Goal: Task Accomplishment & Management: Manage account settings

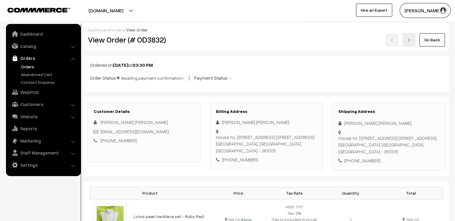
click at [423, 43] on link "Go Back" at bounding box center [432, 39] width 25 height 13
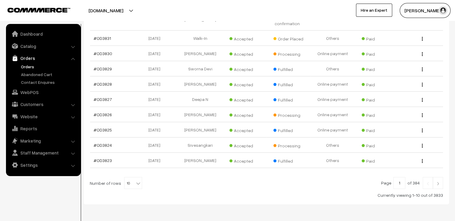
scroll to position [147, 0]
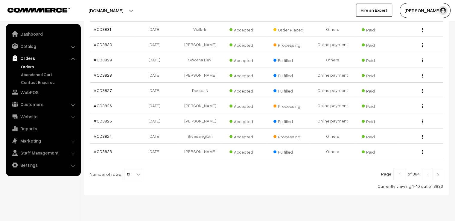
click at [135, 171] on b at bounding box center [138, 174] width 6 height 6
select select "60"
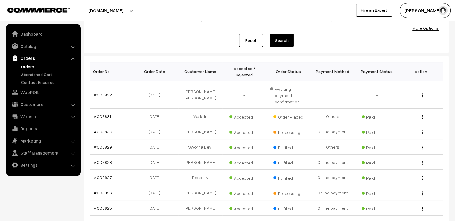
scroll to position [72, 0]
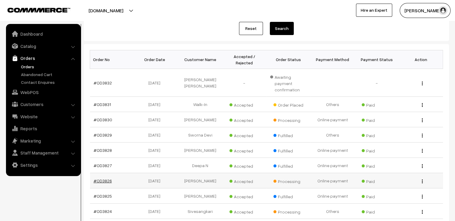
click at [104, 178] on link "#OD3826" at bounding box center [103, 180] width 18 height 5
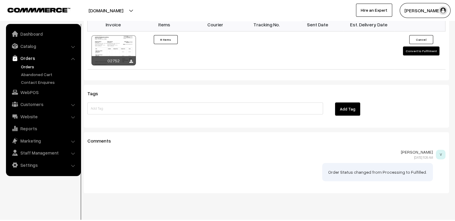
scroll to position [454, 0]
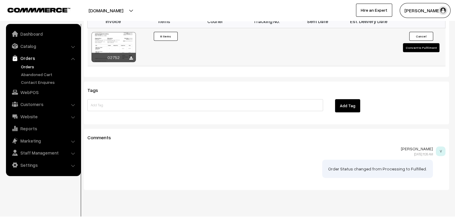
click at [431, 43] on button "Convert to Fulfilment" at bounding box center [421, 47] width 37 height 9
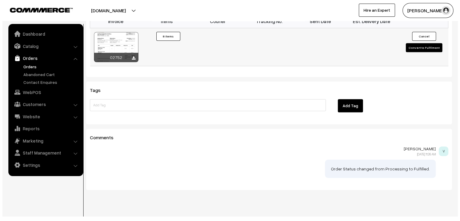
scroll to position [455, 0]
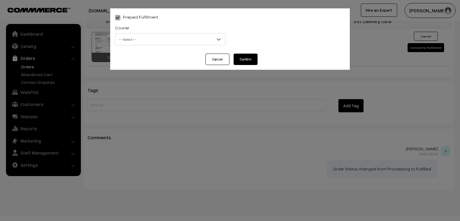
click at [216, 36] on b at bounding box center [219, 39] width 6 height 6
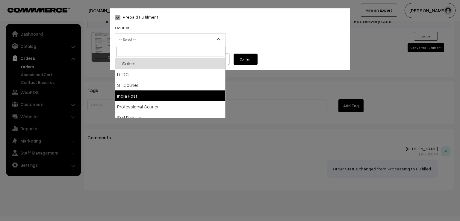
select select "3"
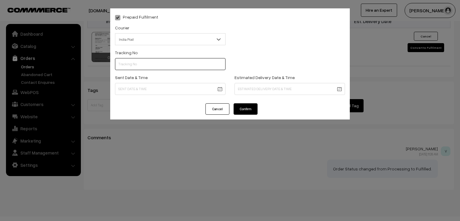
click at [158, 64] on input "text" at bounding box center [170, 64] width 110 height 12
type input "ET531775150IN"
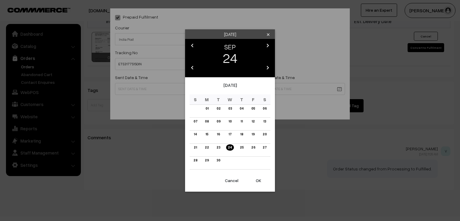
click at [258, 181] on button "OK" at bounding box center [258, 180] width 24 height 13
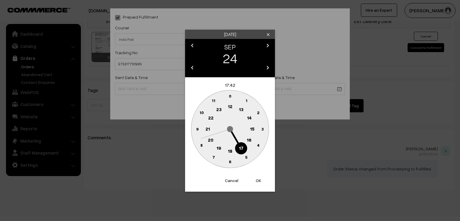
click at [197, 127] on text "9" at bounding box center [197, 128] width 2 height 5
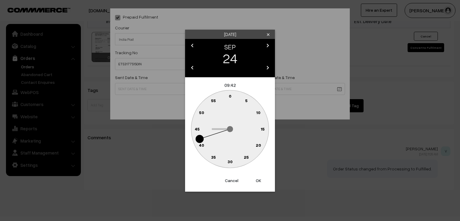
click at [230, 94] on text "0" at bounding box center [230, 95] width 3 height 5
type input "24-09-2025 09:00"
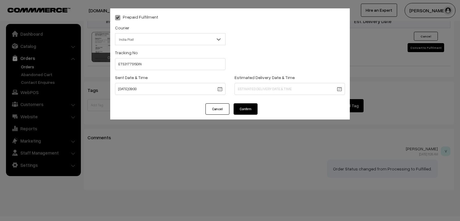
click at [240, 113] on button "Confirm" at bounding box center [246, 108] width 24 height 11
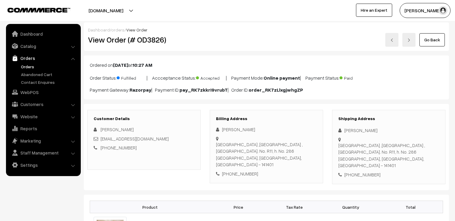
scroll to position [454, 0]
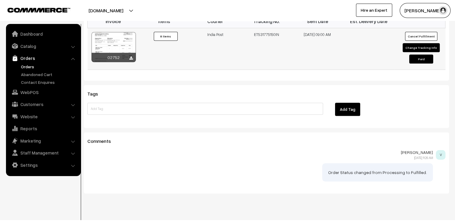
click at [416, 43] on button "Change Tracking Info" at bounding box center [421, 47] width 37 height 9
select select "3"
type input "ET531775150IN"
type input "24-09-2025 09:00"
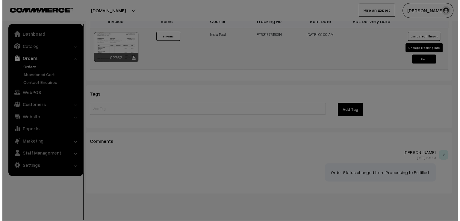
scroll to position [455, 0]
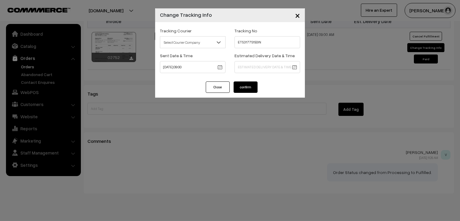
click at [215, 45] on span "Select Courier Company" at bounding box center [192, 42] width 65 height 10
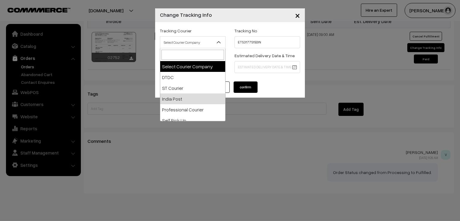
click at [308, 5] on div "× Change Tracking Info Tracking Courier Select Courier Company DTDC ST Courier …" at bounding box center [230, 110] width 460 height 221
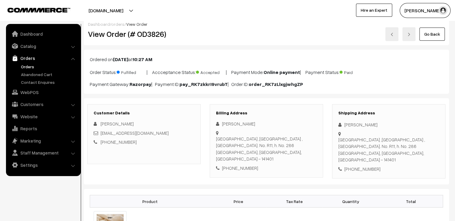
scroll to position [0, 0]
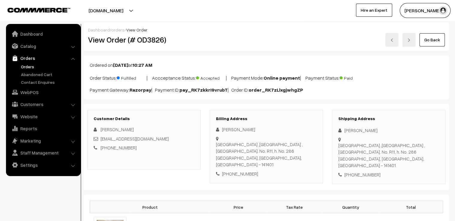
click at [432, 39] on link "Go Back" at bounding box center [432, 39] width 25 height 13
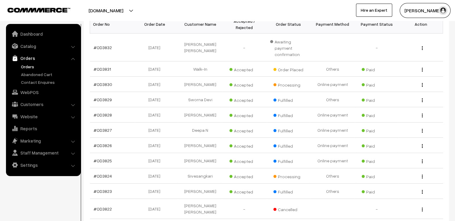
scroll to position [108, 0]
click at [107, 81] on link "#OD3830" at bounding box center [103, 83] width 19 height 5
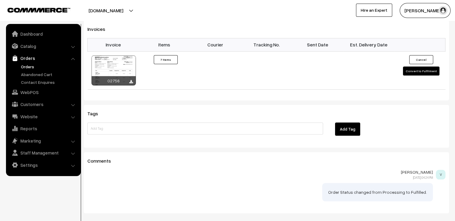
scroll to position [650, 0]
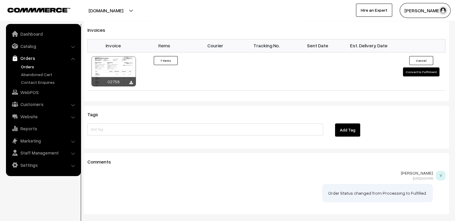
click at [234, 131] on div "Tags Add Tag" at bounding box center [267, 127] width 366 height 43
click at [430, 67] on button "Convert to Fulfilment" at bounding box center [421, 71] width 37 height 9
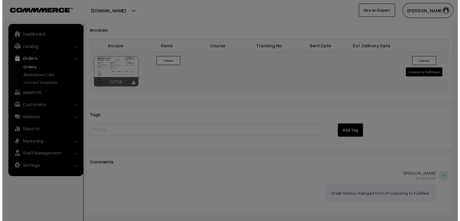
scroll to position [654, 0]
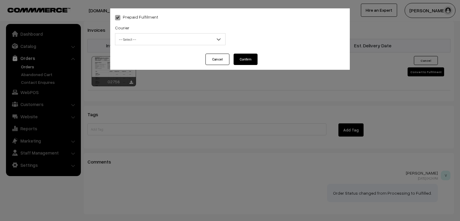
click at [213, 34] on span "-- Select --" at bounding box center [170, 39] width 110 height 12
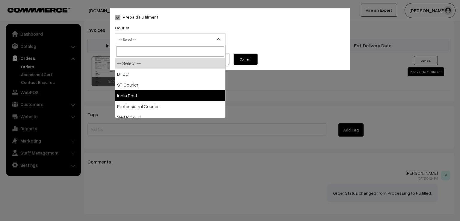
select select "3"
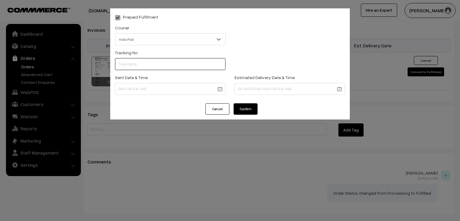
click at [197, 64] on input "text" at bounding box center [170, 64] width 110 height 12
type input "ET531775163IN"
click at [184, 82] on div "Sent Date & Time" at bounding box center [170, 84] width 110 height 21
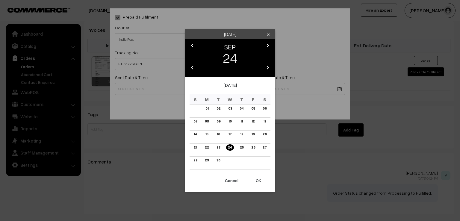
click at [259, 184] on button "OK" at bounding box center [258, 180] width 24 height 13
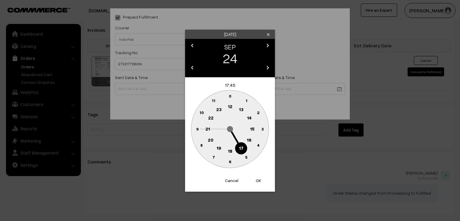
click at [196, 131] on circle at bounding box center [197, 129] width 12 height 12
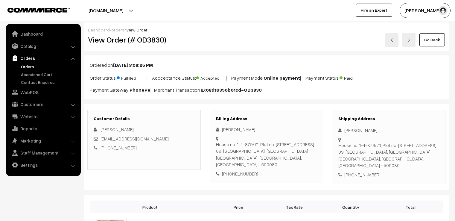
scroll to position [646, 0]
